Goal: Information Seeking & Learning: Find specific page/section

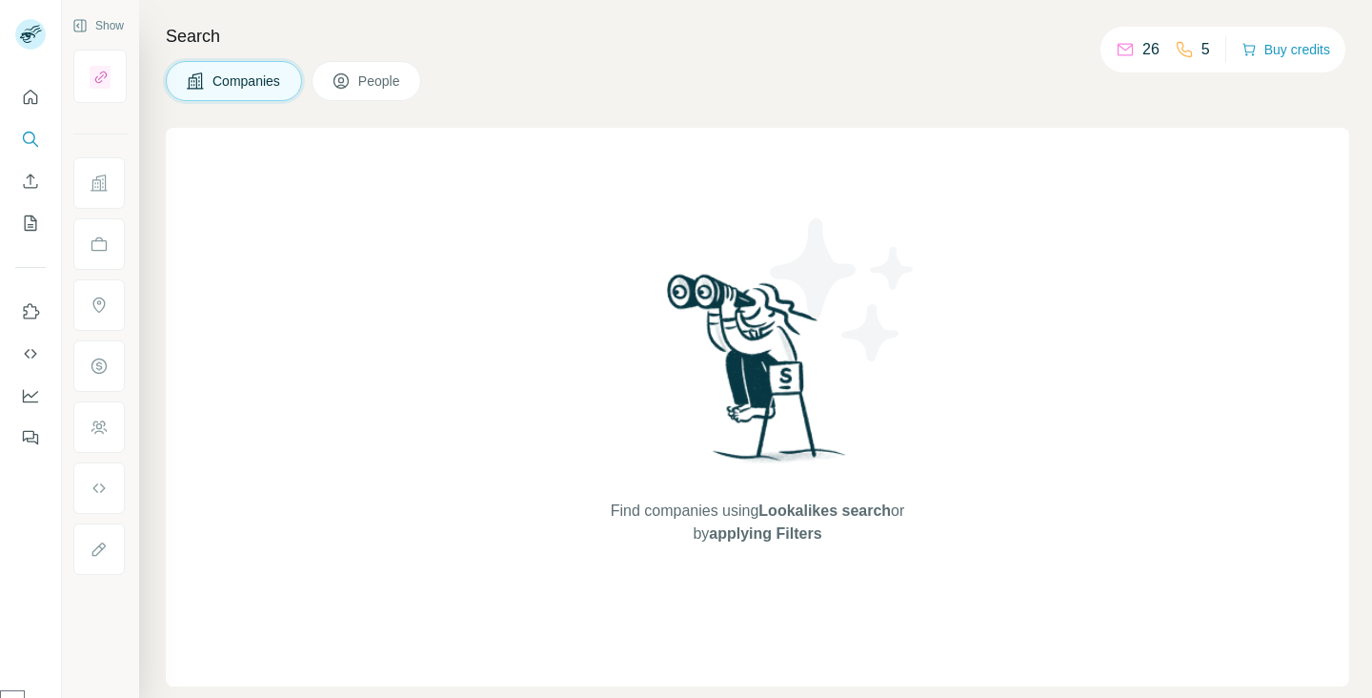
scroll to position [771, 0]
click at [30, 153] on button "Search" at bounding box center [30, 139] width 30 height 34
click at [30, 132] on icon "Search" at bounding box center [30, 139] width 19 height 19
click at [516, 110] on div "Search Companies People Find companies using Lookalikes search or by applying F…" at bounding box center [755, 349] width 1233 height 698
click at [415, 79] on button "People" at bounding box center [367, 81] width 111 height 40
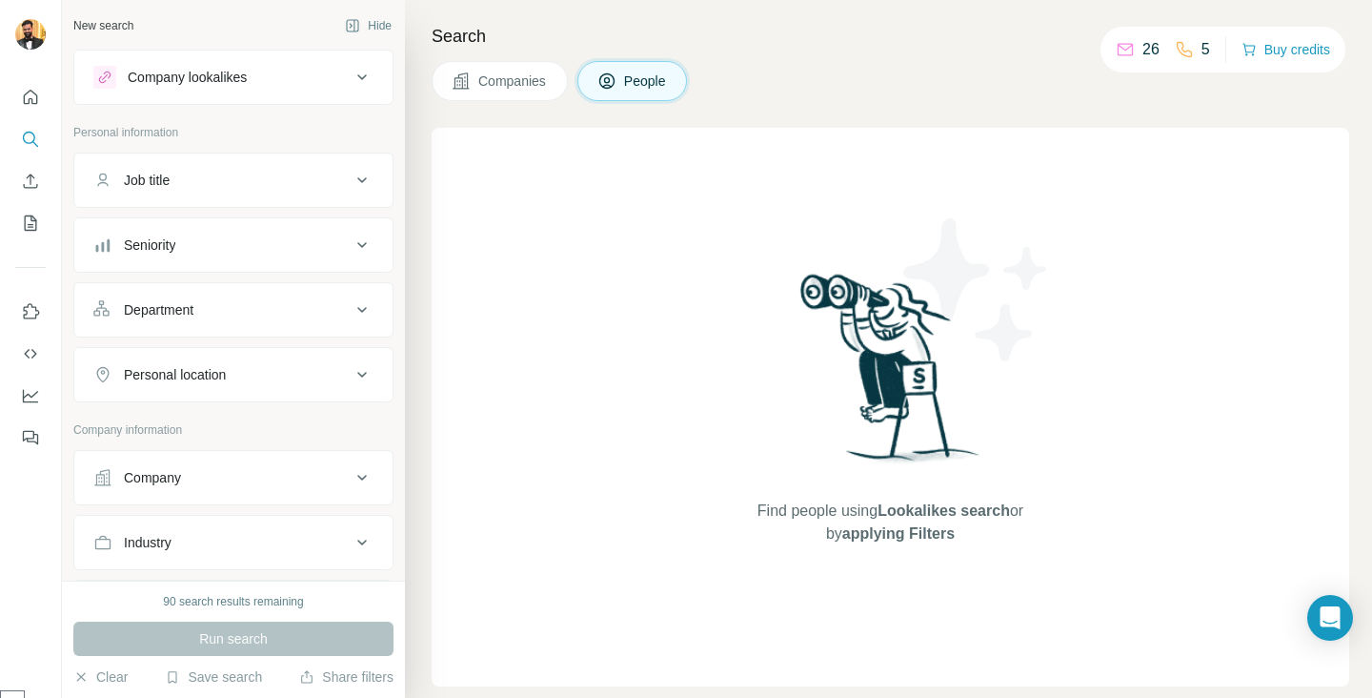
click at [361, 79] on icon at bounding box center [362, 77] width 10 height 6
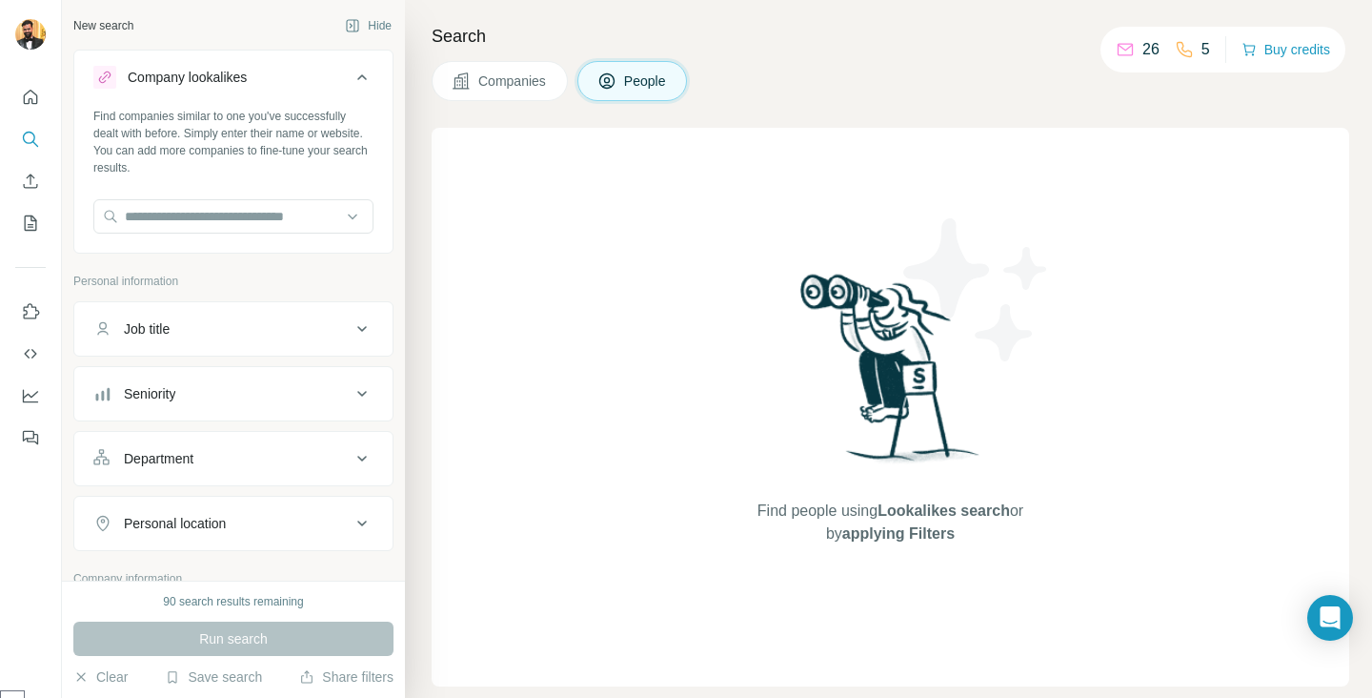
click at [361, 79] on icon at bounding box center [362, 77] width 23 height 23
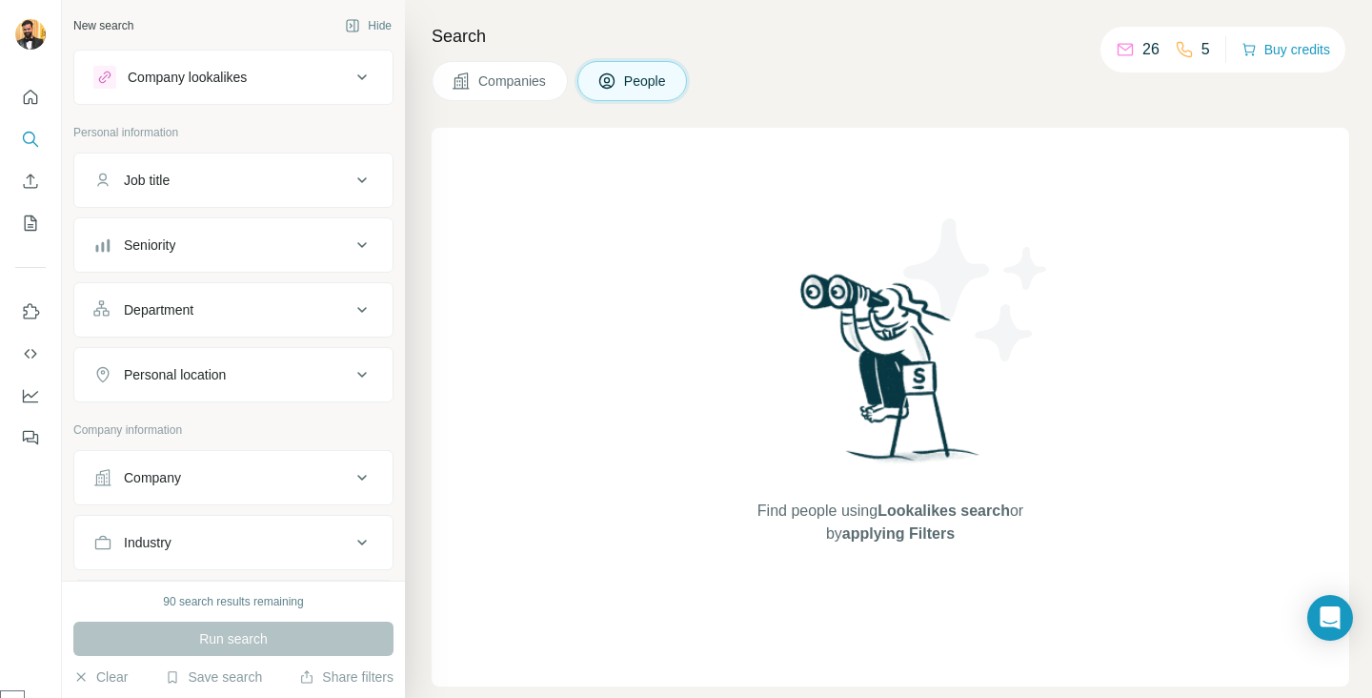
click at [368, 176] on icon at bounding box center [362, 180] width 23 height 23
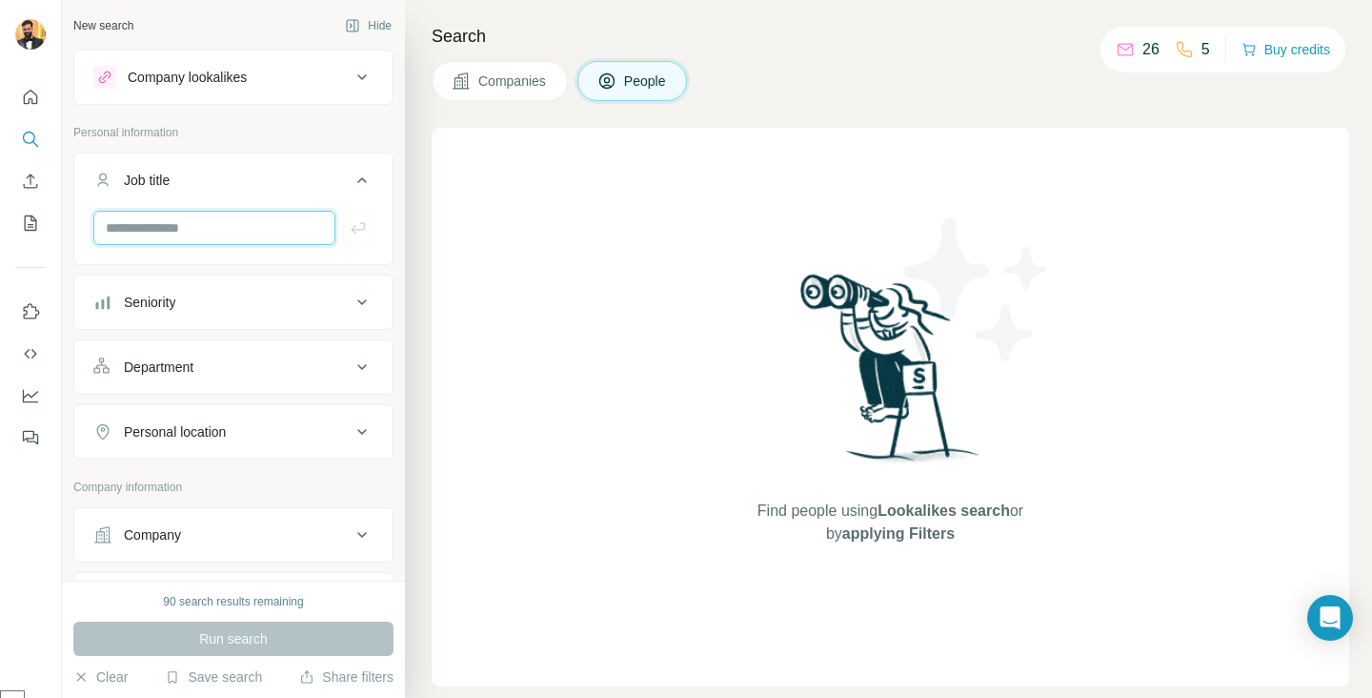
click at [315, 227] on input "text" at bounding box center [214, 228] width 242 height 34
click at [357, 163] on button "Job title" at bounding box center [233, 183] width 318 height 53
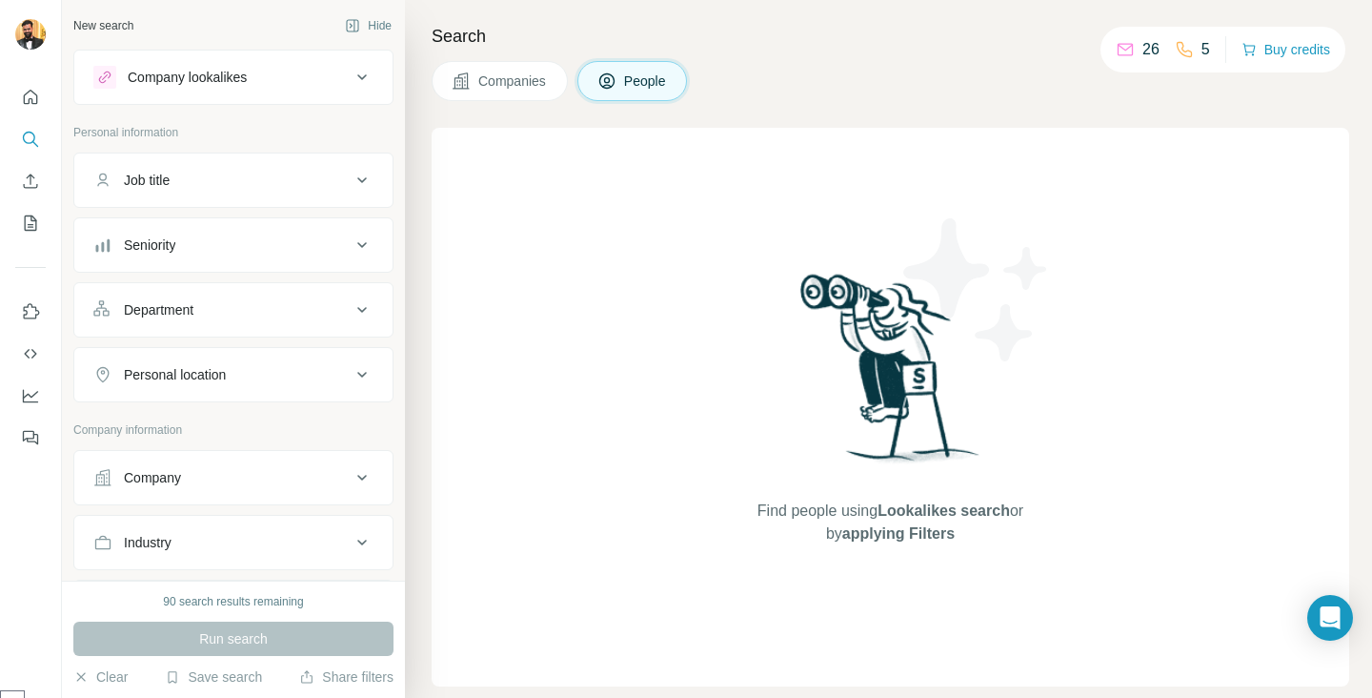
click at [521, 63] on button "Companies" at bounding box center [500, 81] width 136 height 40
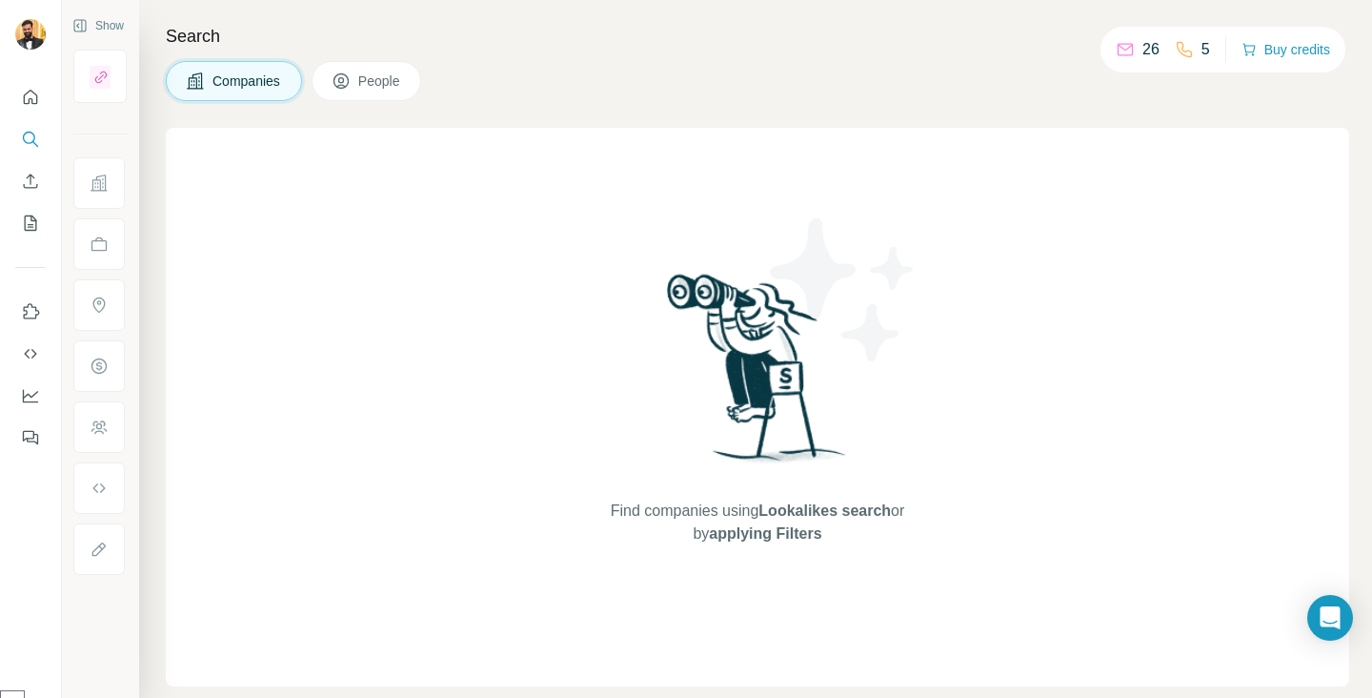
click at [384, 83] on span "People" at bounding box center [380, 80] width 44 height 19
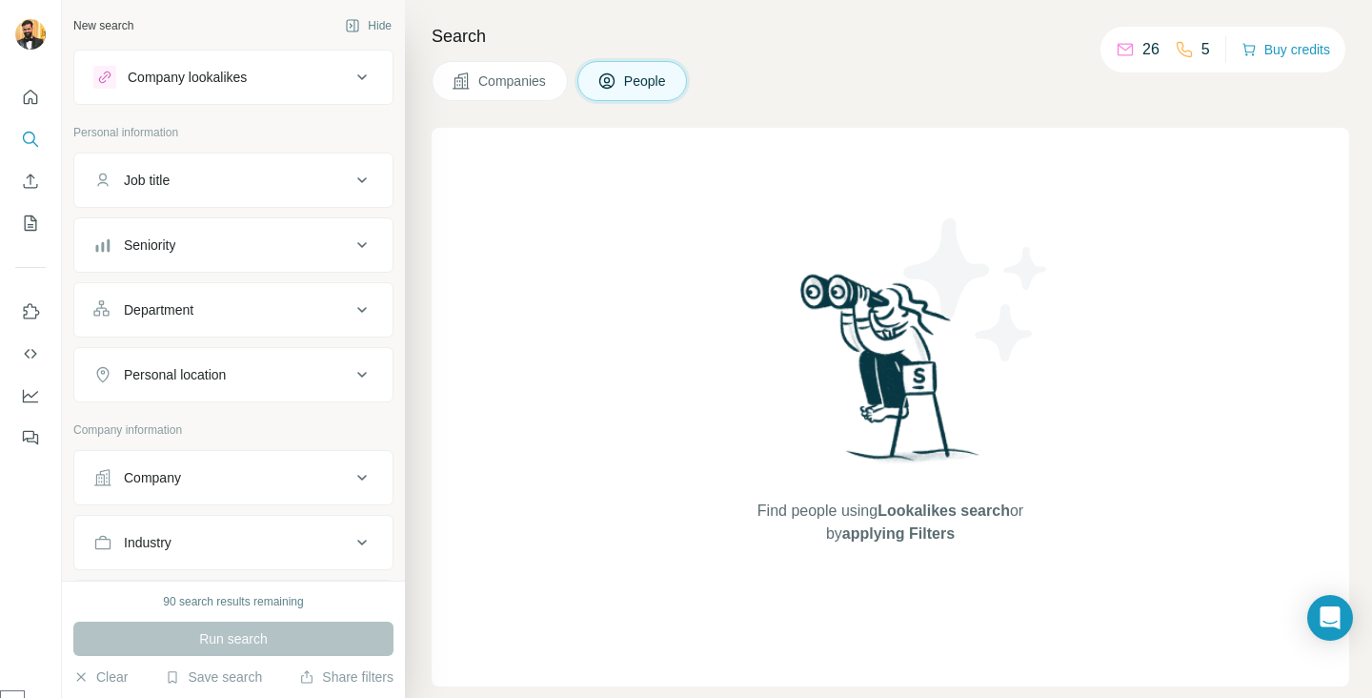
click at [234, 261] on button "Seniority" at bounding box center [233, 245] width 318 height 46
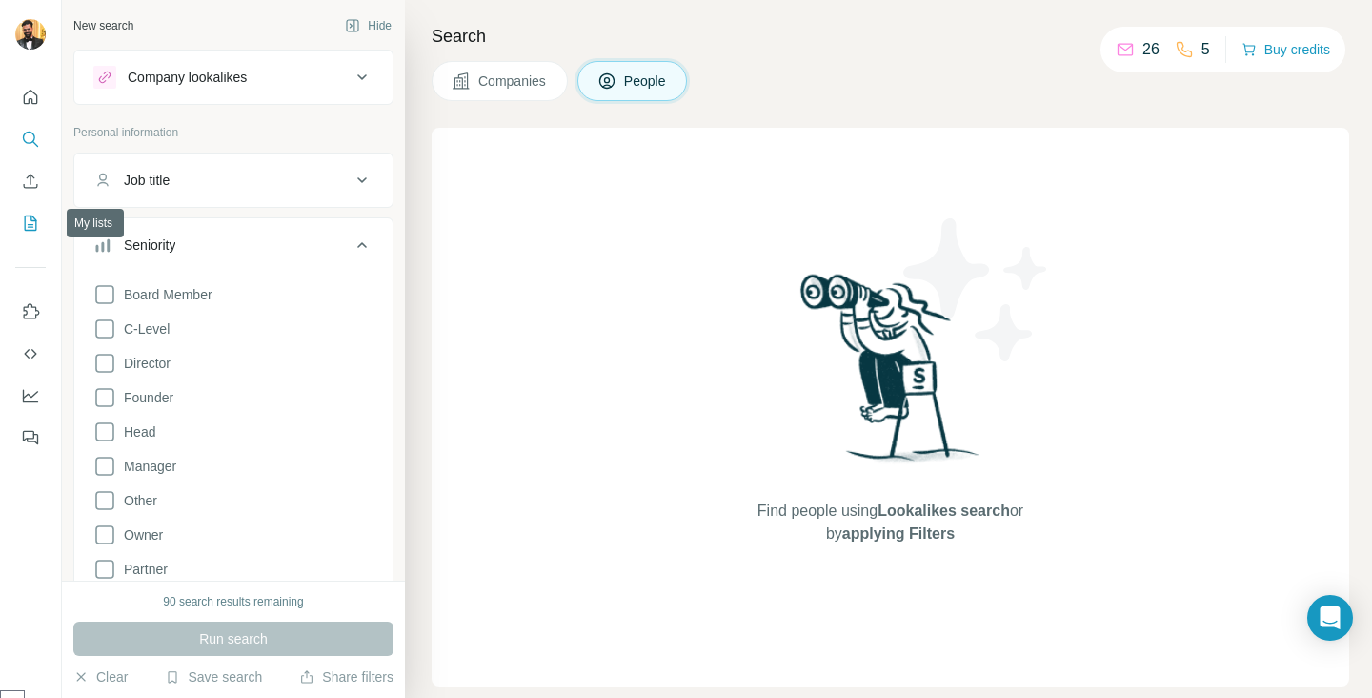
click at [26, 217] on icon "My lists" at bounding box center [30, 222] width 19 height 19
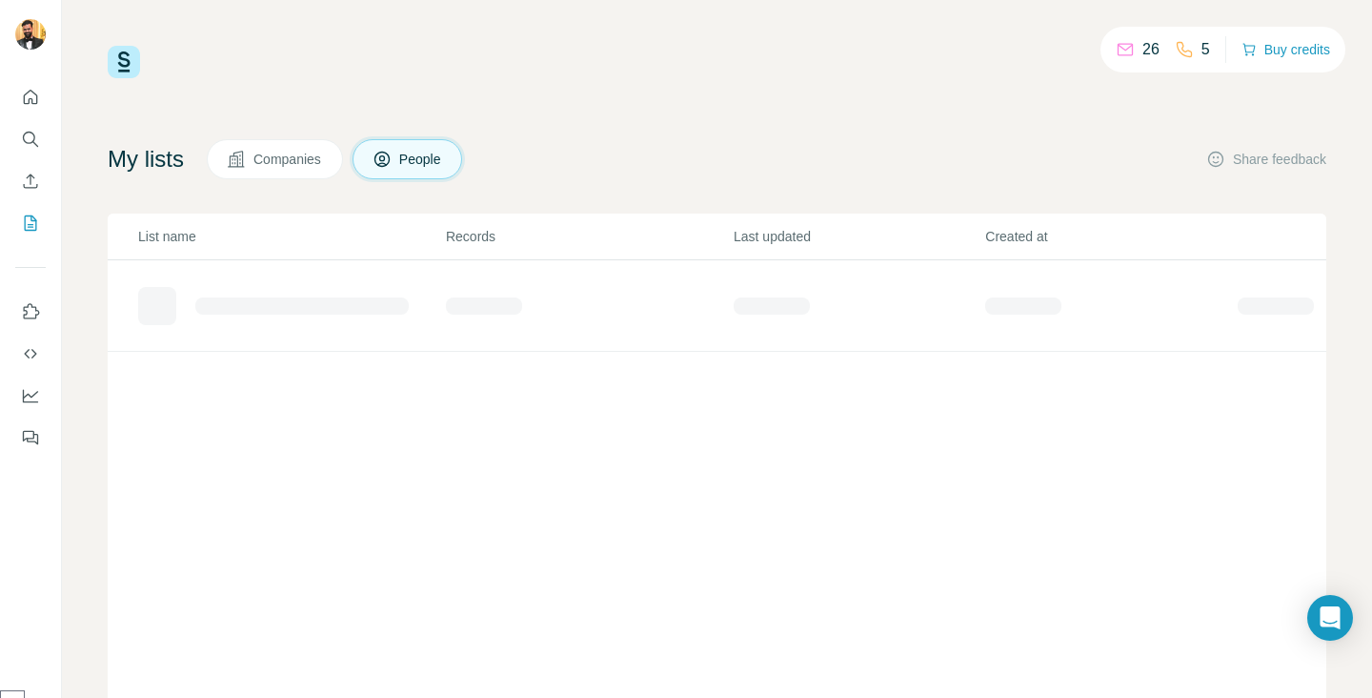
click at [313, 153] on span "Companies" at bounding box center [288, 159] width 70 height 19
click at [420, 161] on span "People" at bounding box center [421, 159] width 44 height 19
click at [337, 306] on div "Added from ICP Finder" at bounding box center [291, 298] width 306 height 30
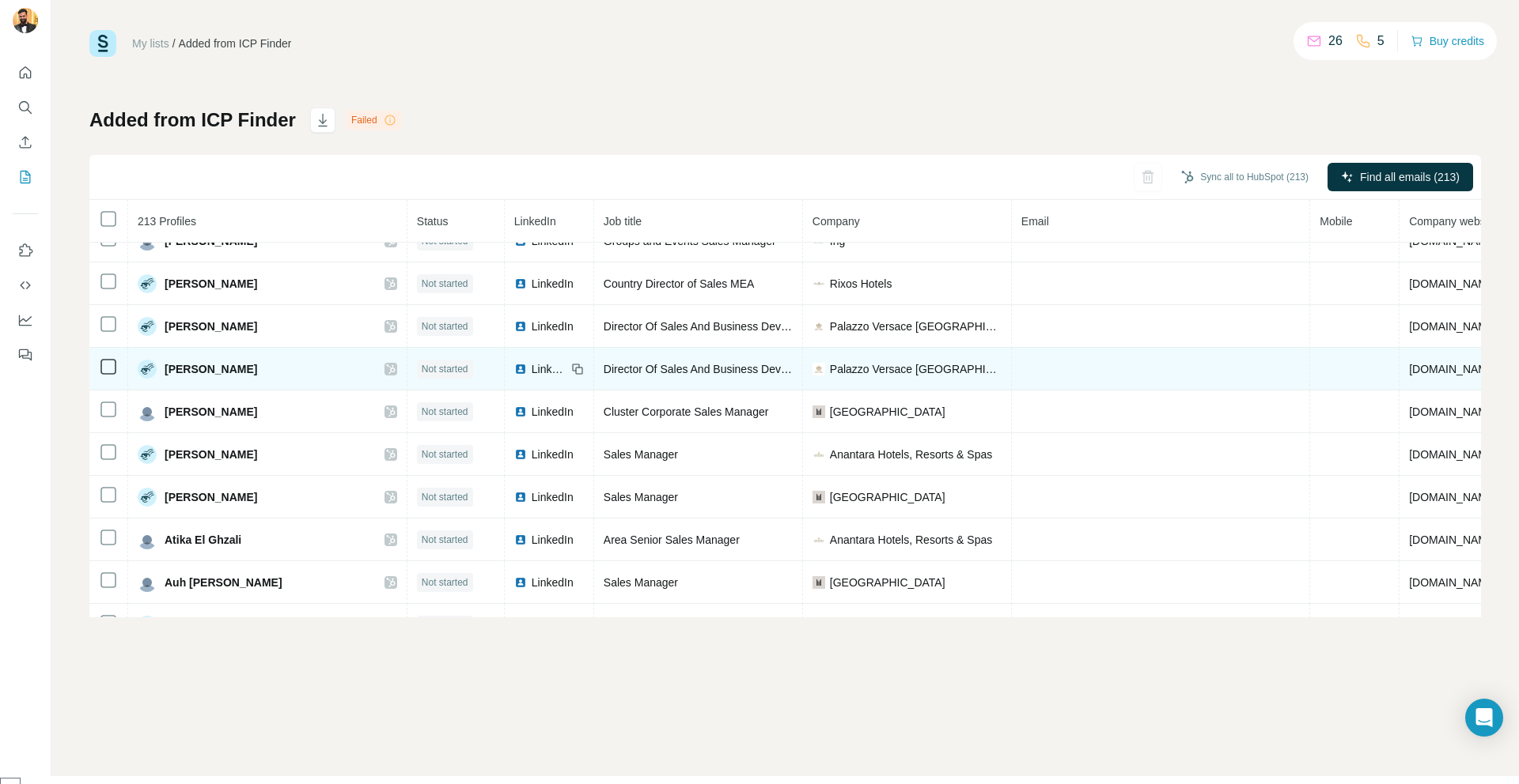
scroll to position [1054, 0]
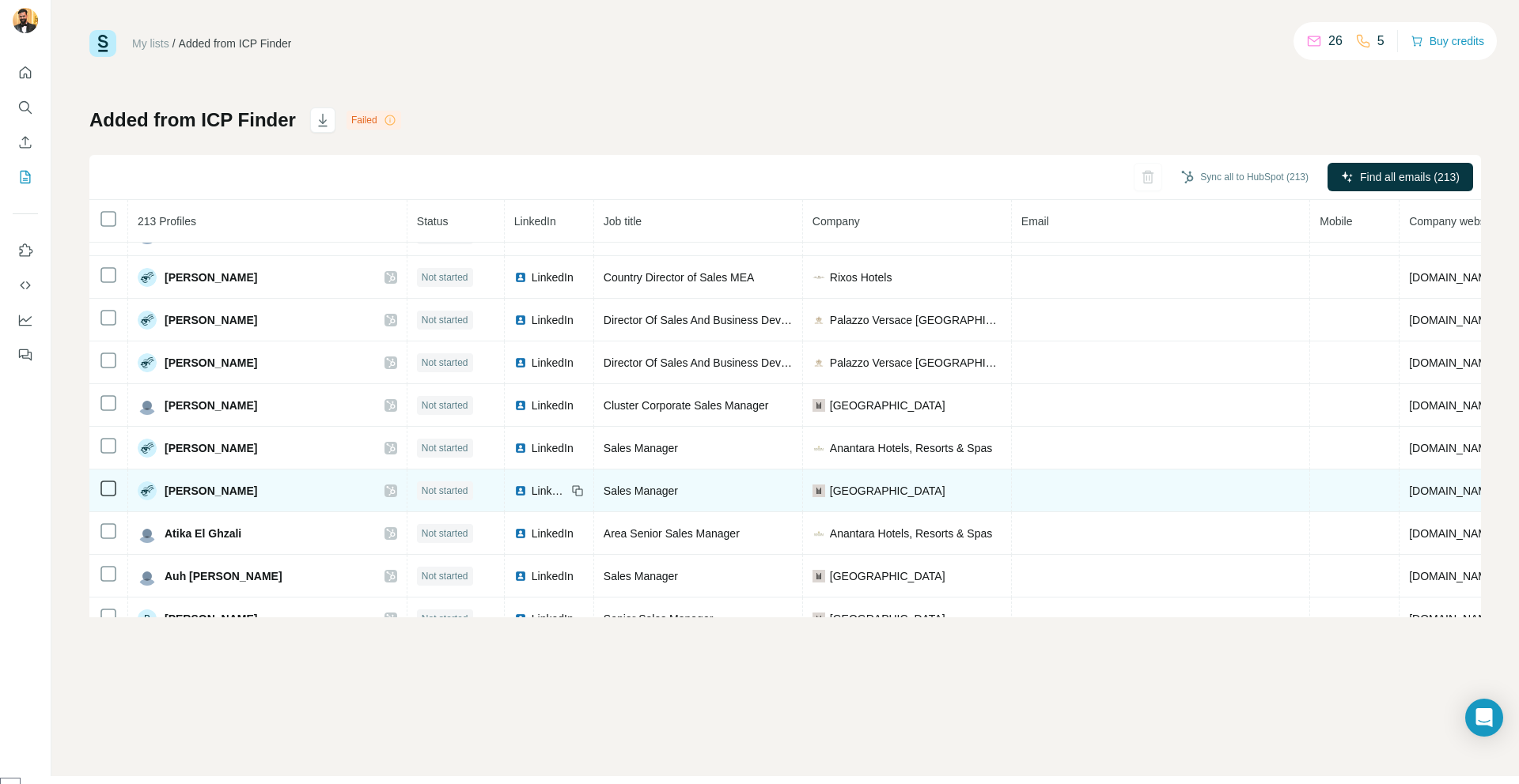
click at [182, 489] on span "[PERSON_NAME]" at bounding box center [210, 490] width 92 height 16
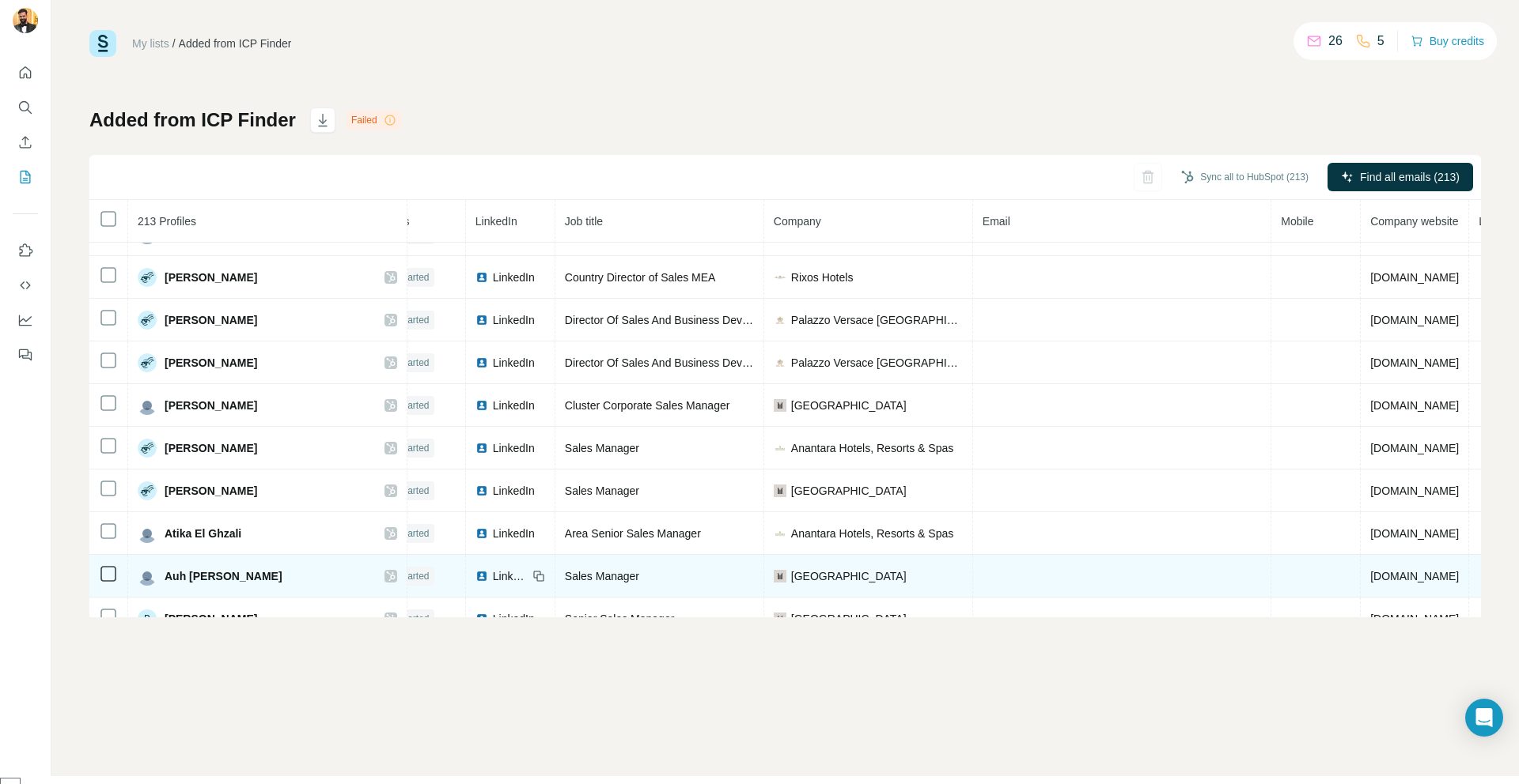
scroll to position [1054, 122]
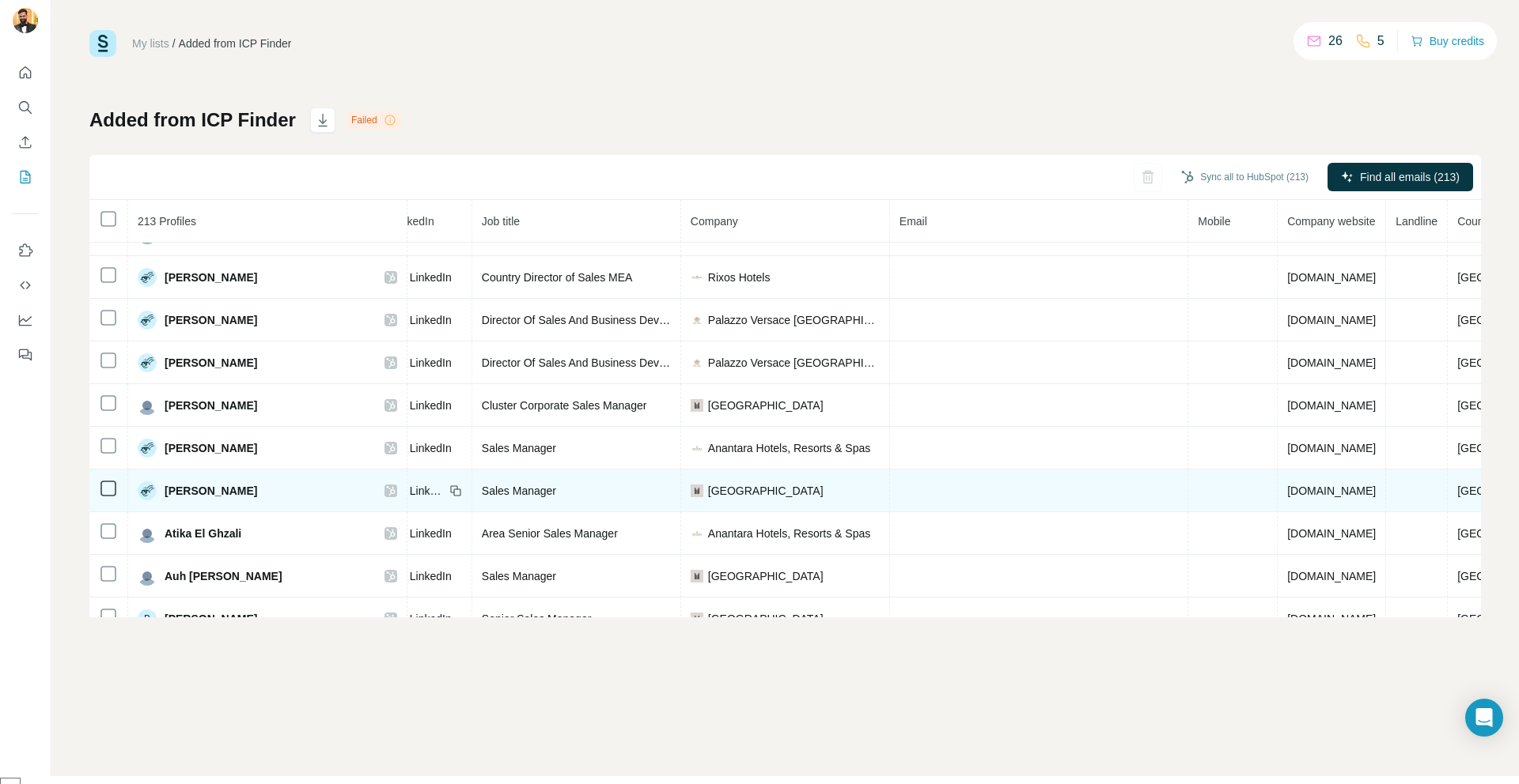
click at [1138, 493] on td at bounding box center [1233, 490] width 90 height 42
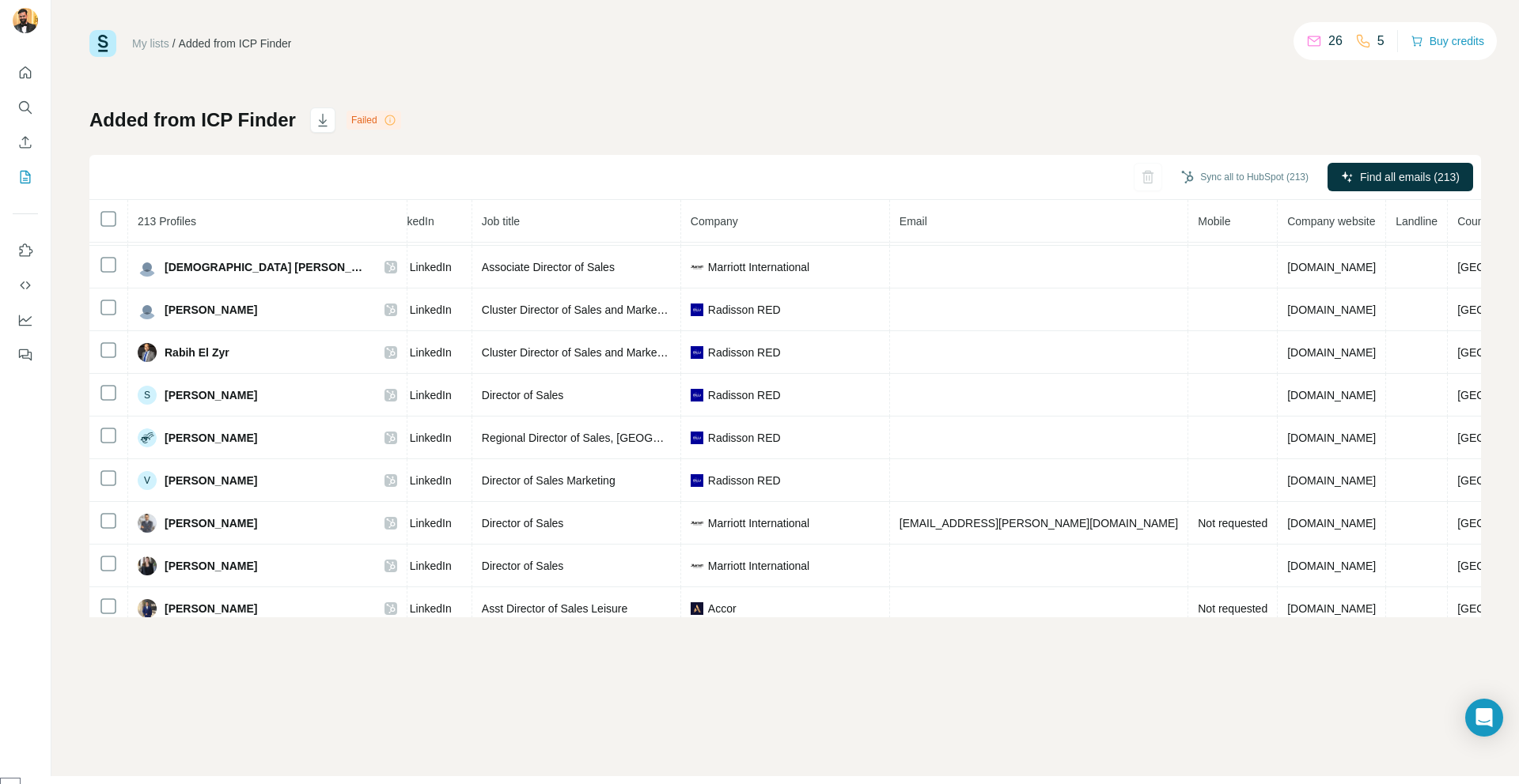
scroll to position [83, 122]
